Goal: Understand process/instructions

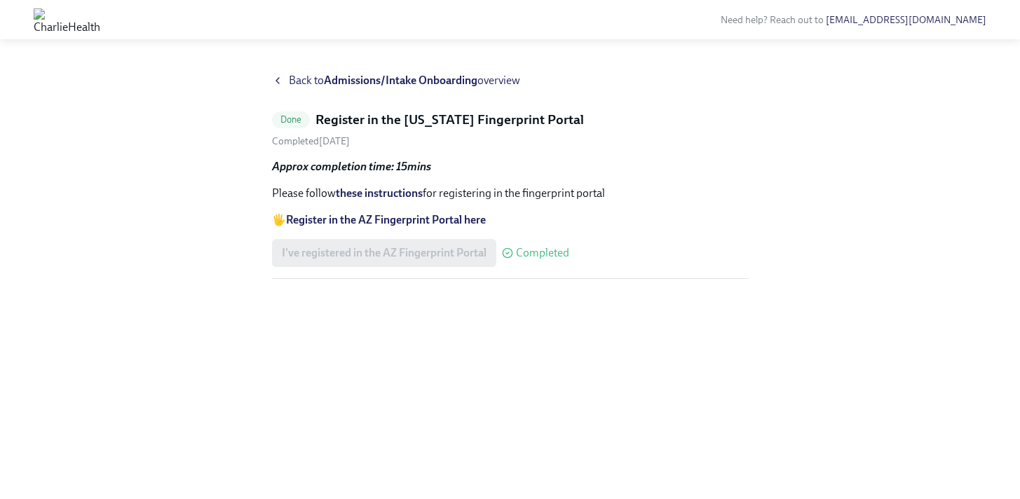
click at [458, 219] on strong "Register in the AZ Fingerprint Portal here" at bounding box center [386, 219] width 200 height 13
click at [397, 196] on link "these instructions" at bounding box center [379, 192] width 87 height 13
click at [275, 81] on icon at bounding box center [277, 80] width 11 height 11
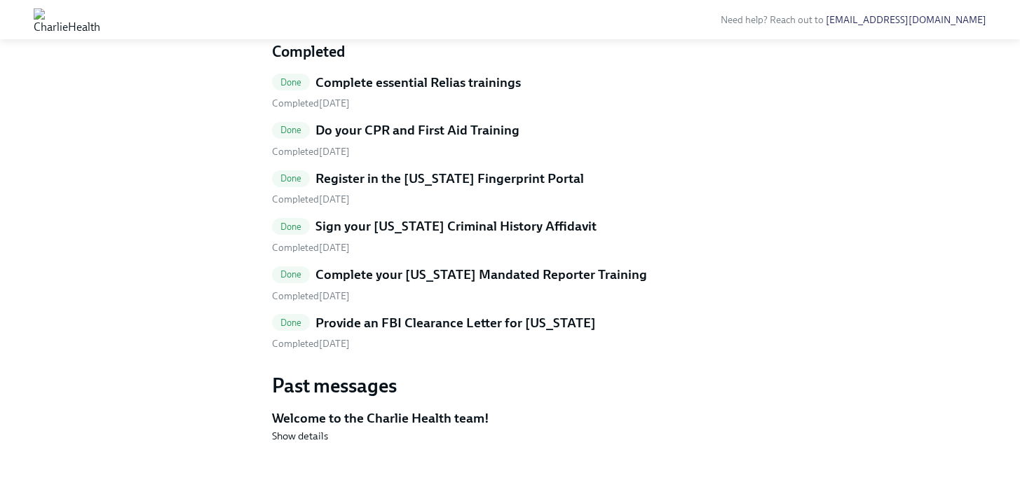
scroll to position [1078, 0]
click at [451, 81] on h5 "Complete essential Relias trainings" at bounding box center [417, 83] width 205 height 18
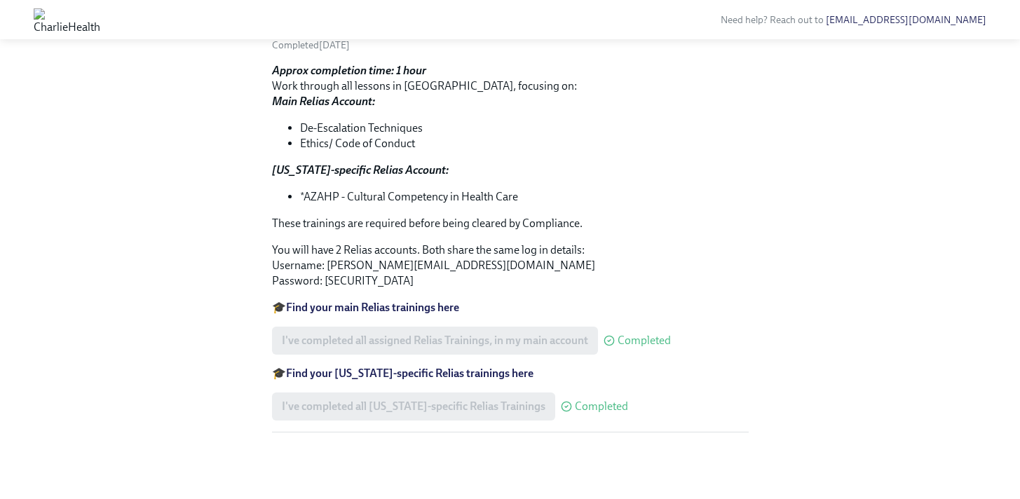
click at [367, 306] on strong "Find your main Relias trainings here" at bounding box center [372, 307] width 173 height 13
click at [437, 379] on strong "Find your Arizona-specific Relias trainings here" at bounding box center [409, 373] width 247 height 13
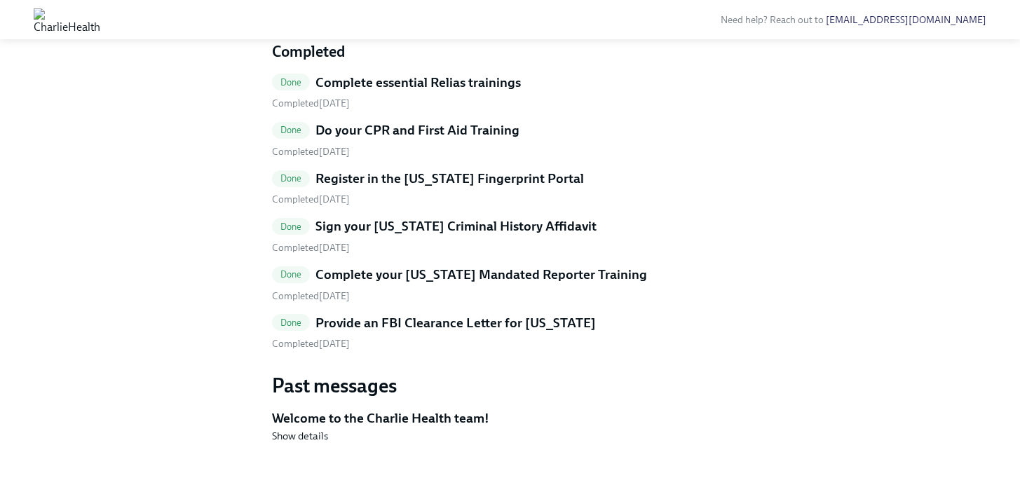
scroll to position [1078, 0]
